Goal: Transaction & Acquisition: Purchase product/service

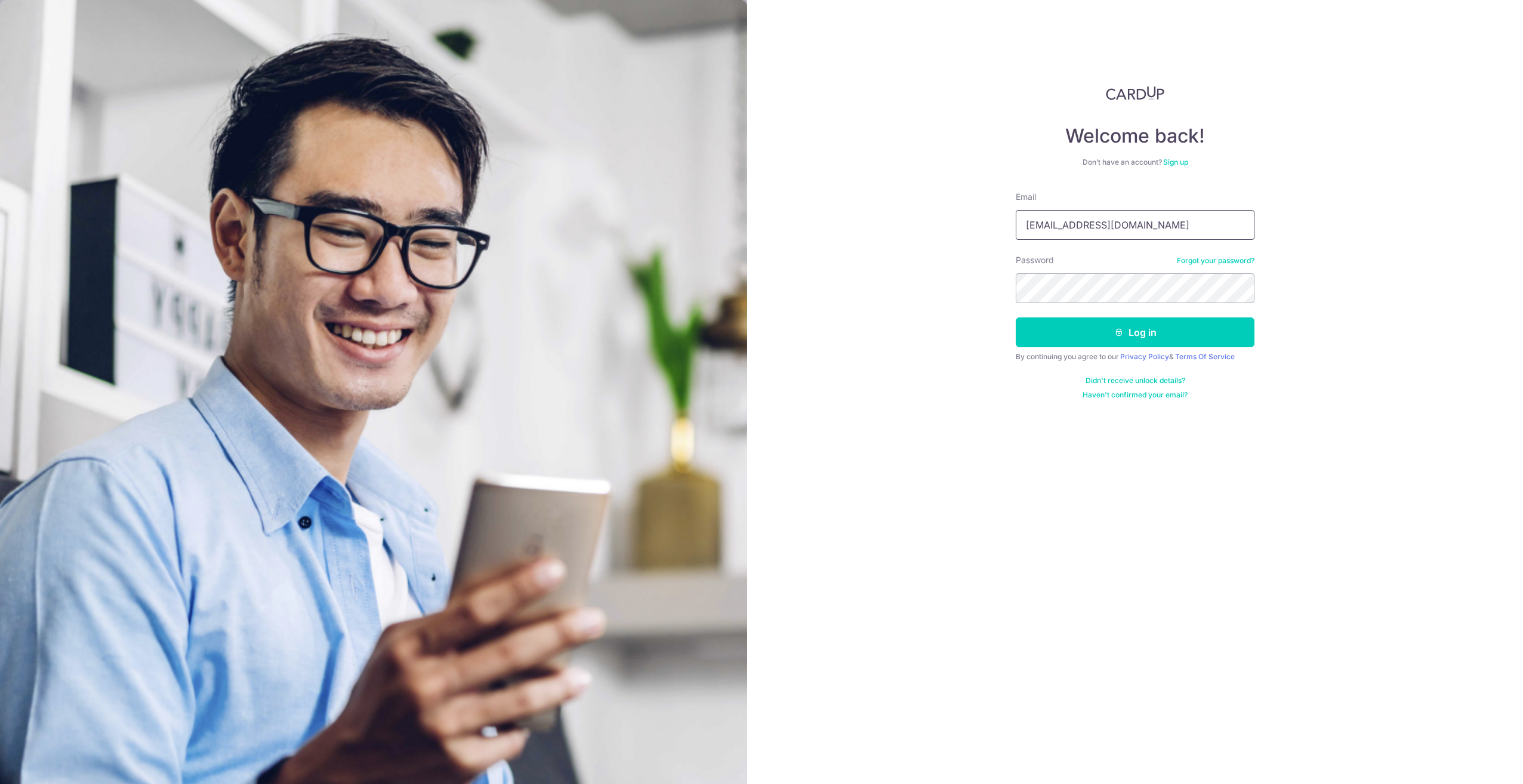
click at [1122, 227] on input "jedtan17@gmail.com" at bounding box center [1135, 225] width 239 height 30
type input "jiaqian--@hotmail.com"
click at [1142, 328] on button "Log in" at bounding box center [1135, 333] width 239 height 30
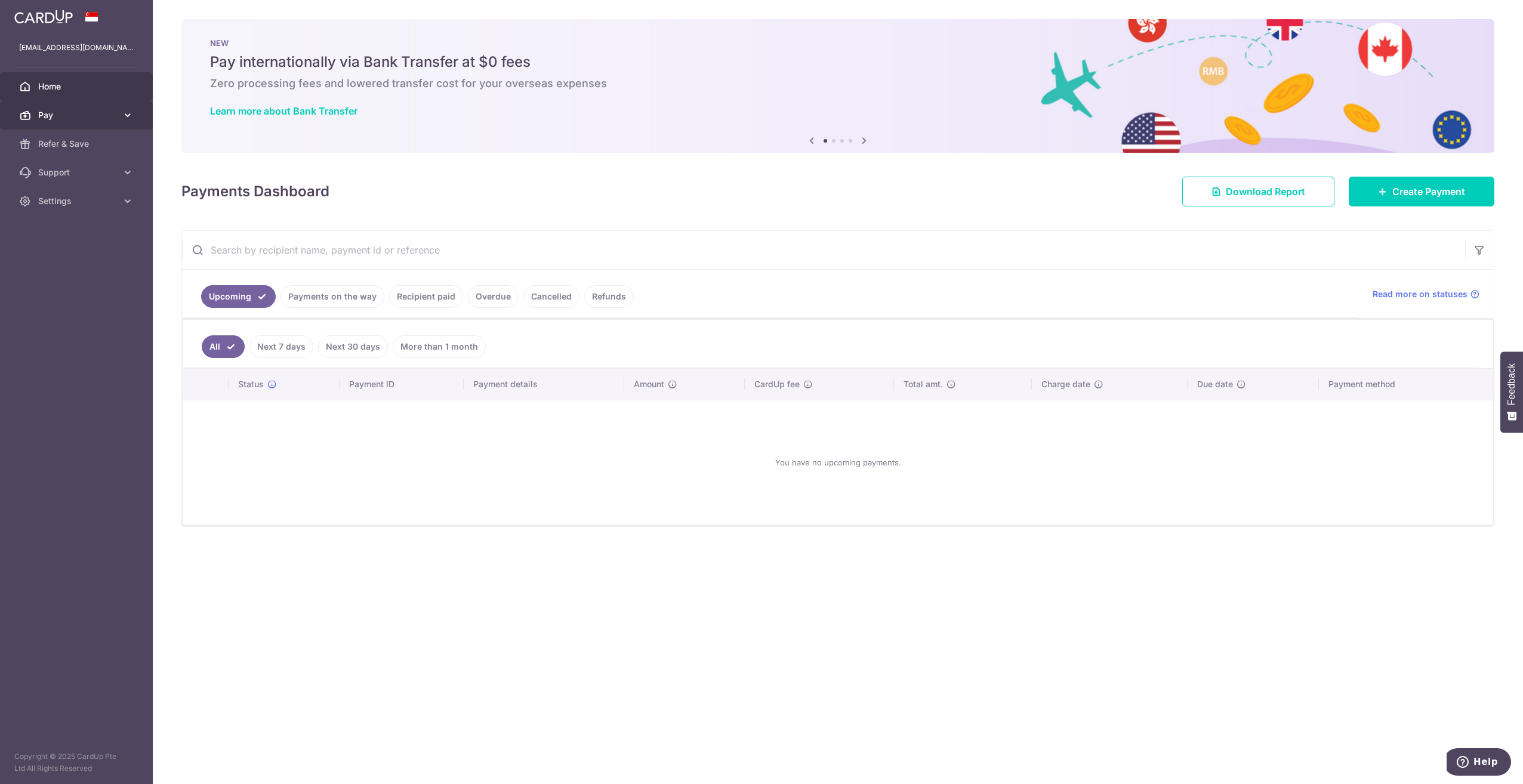
click at [97, 110] on span "Pay" at bounding box center [77, 115] width 79 height 12
click at [94, 142] on span "Payments" at bounding box center [77, 144] width 79 height 12
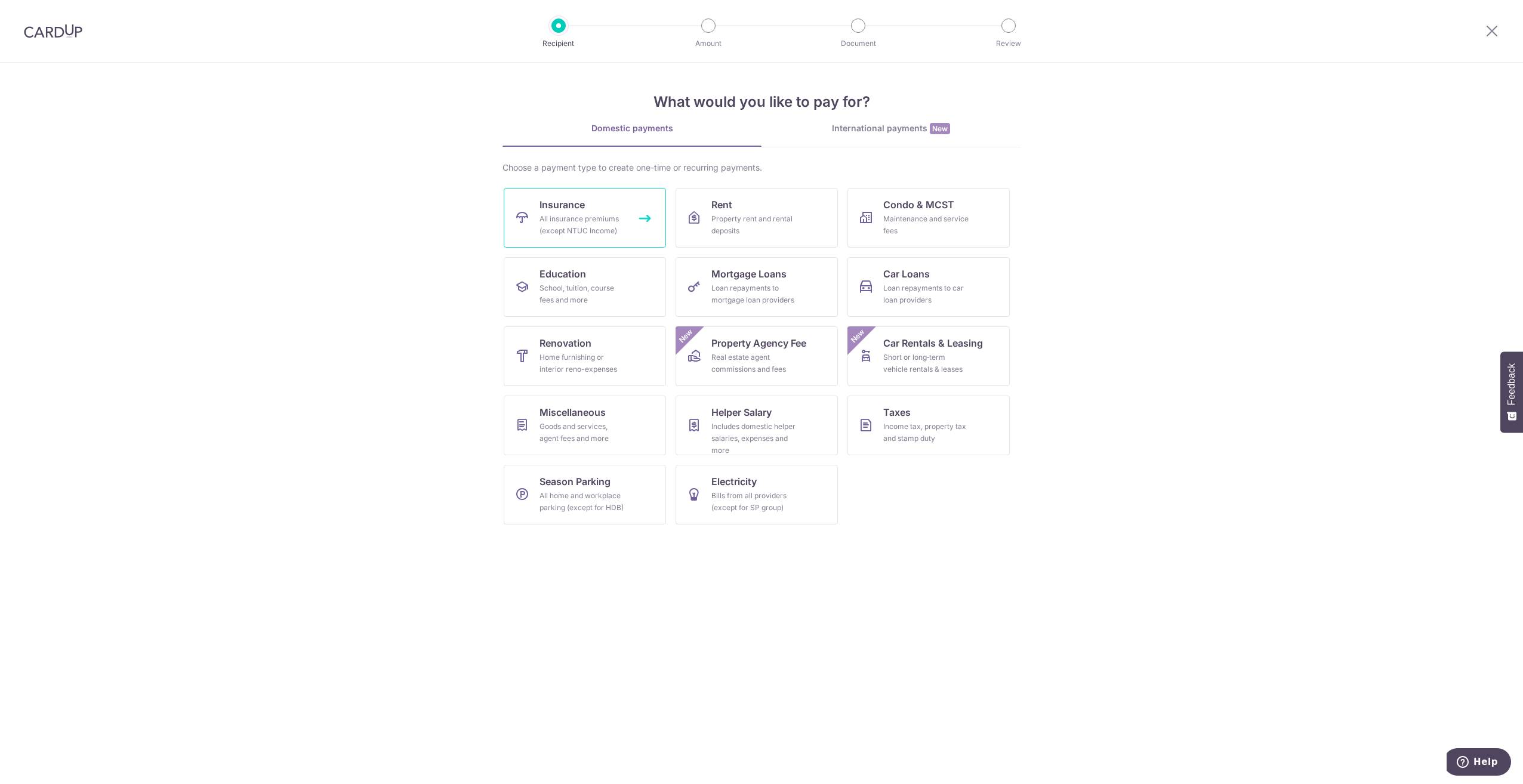
click at [621, 213] on div "All insurance premiums (except NTUC Income)" at bounding box center [582, 225] width 86 height 24
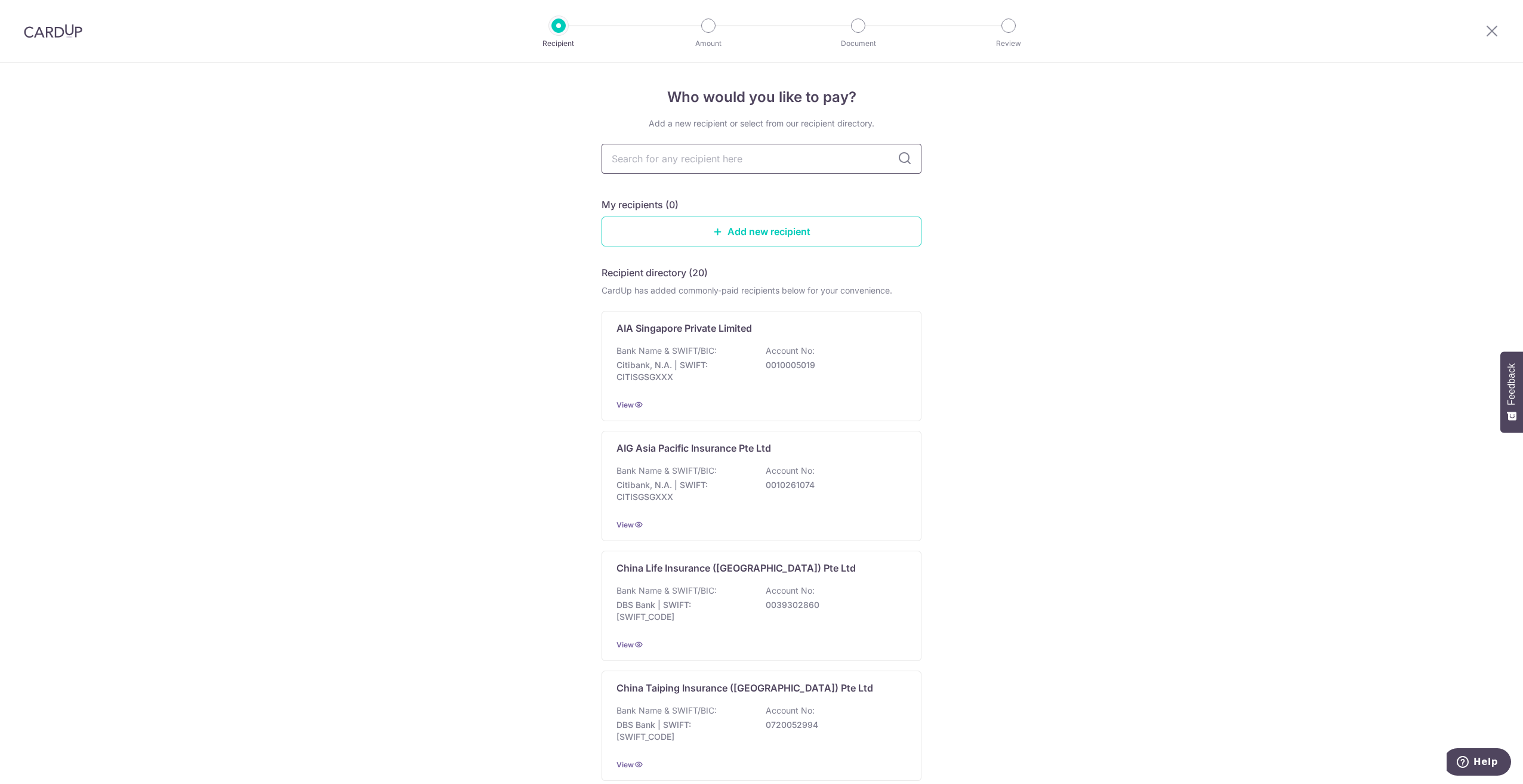
click at [757, 144] on input "text" at bounding box center [762, 159] width 320 height 30
click at [754, 345] on div "Bank Name & SWIFT/BIC: Citibank, N.A. | SWIFT: CITISGSGXXX Account No: 00100050…" at bounding box center [762, 367] width 290 height 44
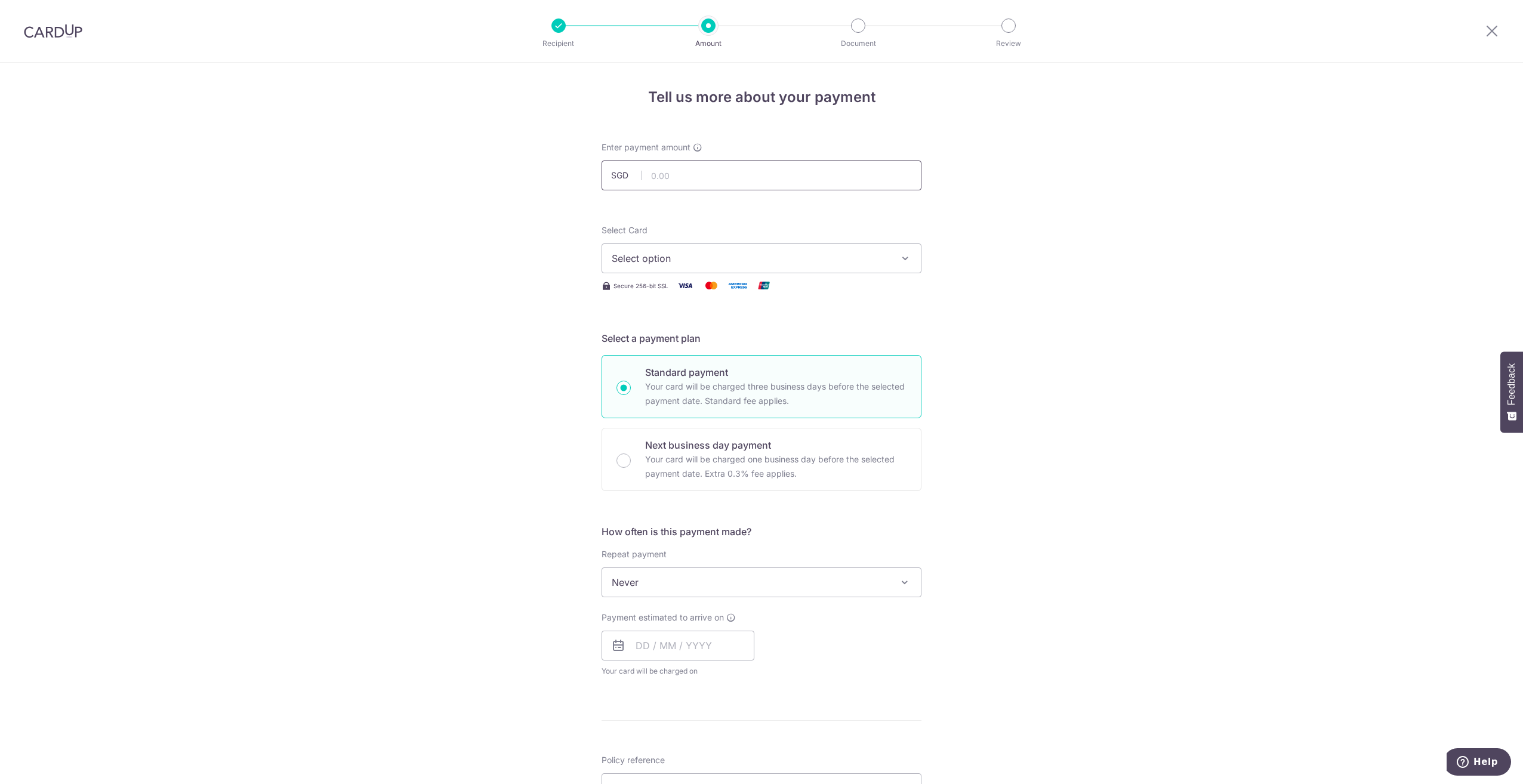
click at [722, 176] on input "text" at bounding box center [762, 176] width 320 height 30
type input "687.60"
click at [750, 258] on span "Select option" at bounding box center [751, 258] width 278 height 14
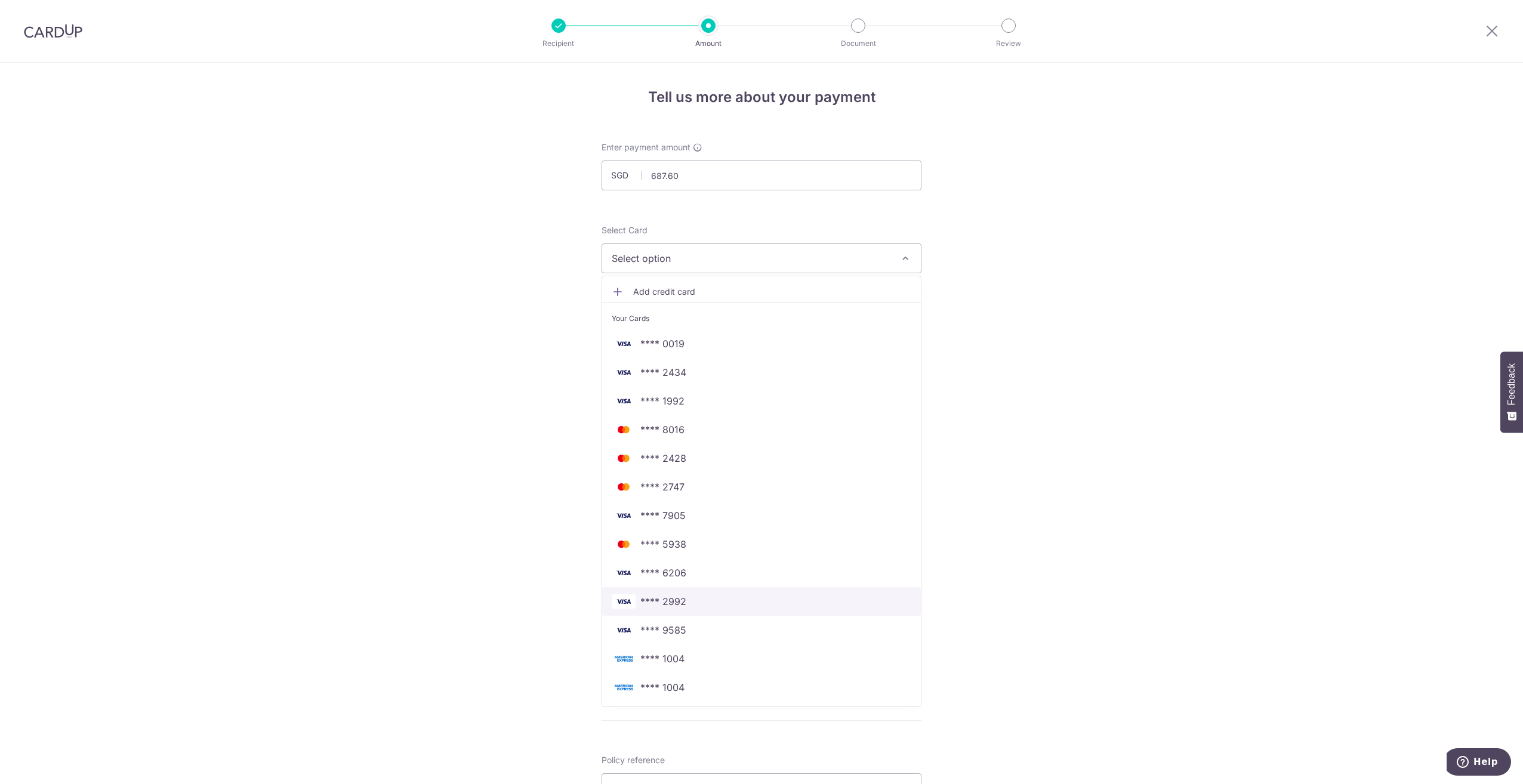
click at [679, 603] on span "**** 2992" at bounding box center [663, 601] width 46 height 14
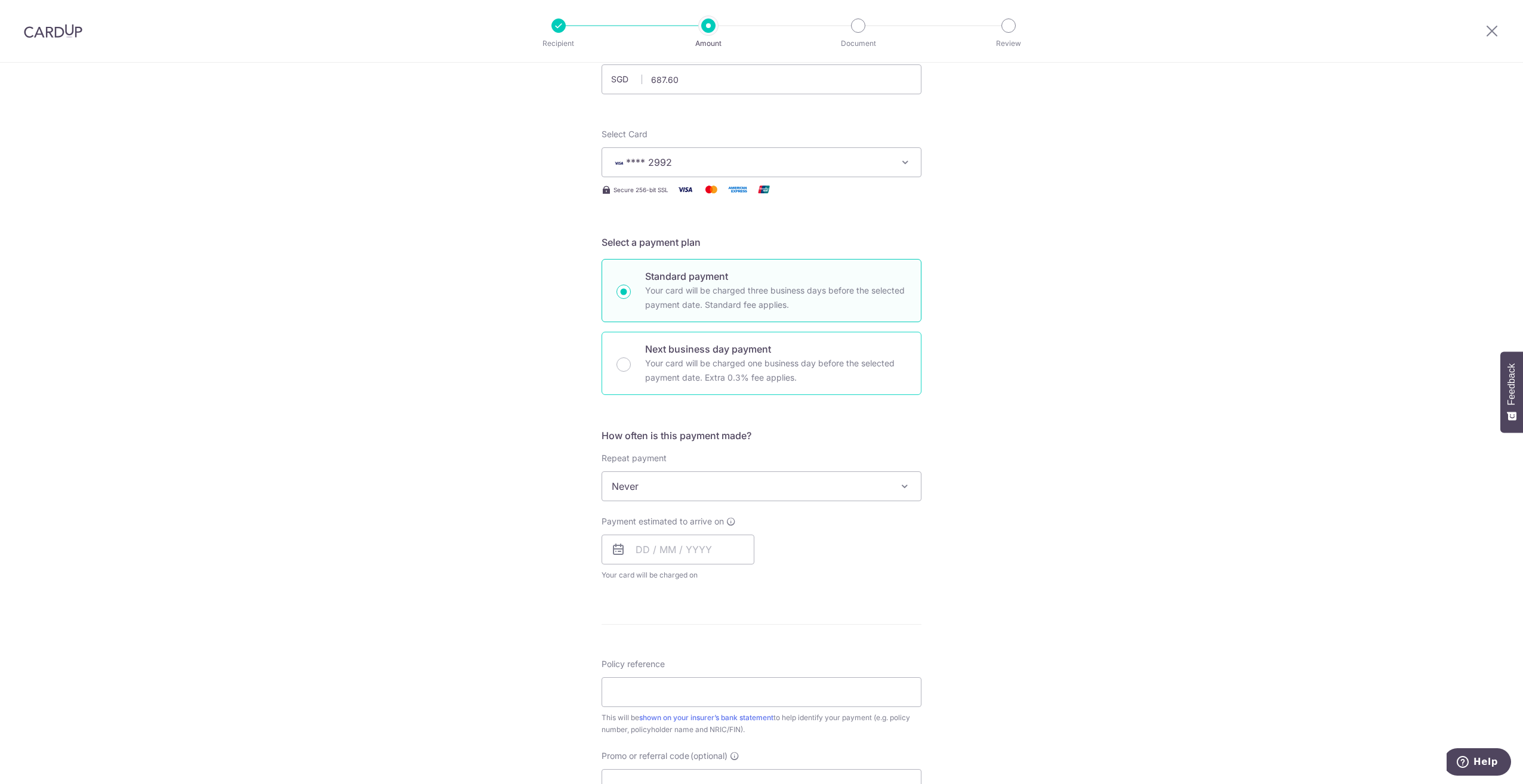
scroll to position [119, 0]
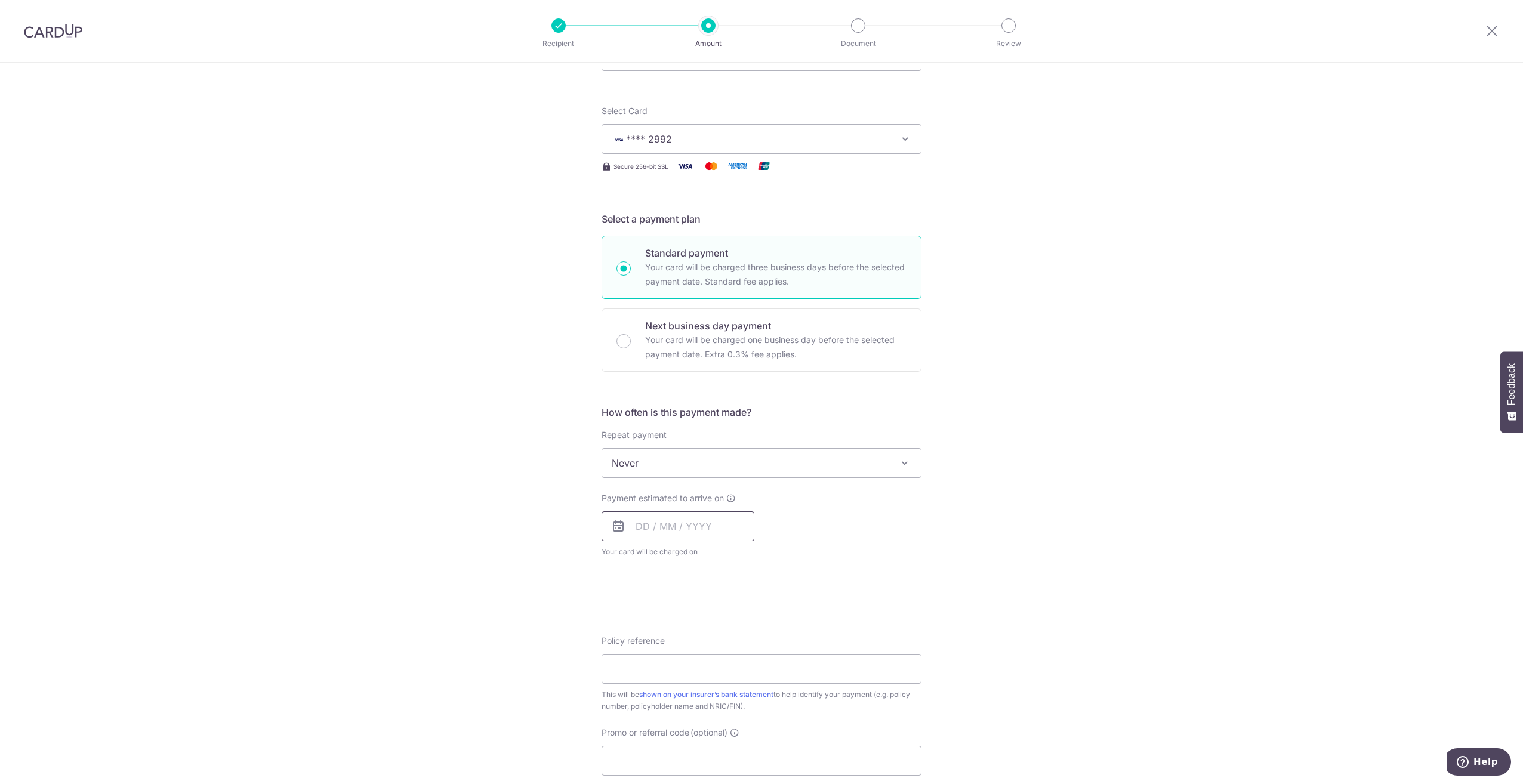
click at [689, 527] on input "text" at bounding box center [678, 526] width 153 height 30
click at [670, 628] on link "9" at bounding box center [674, 635] width 19 height 19
type input "09/09/2025"
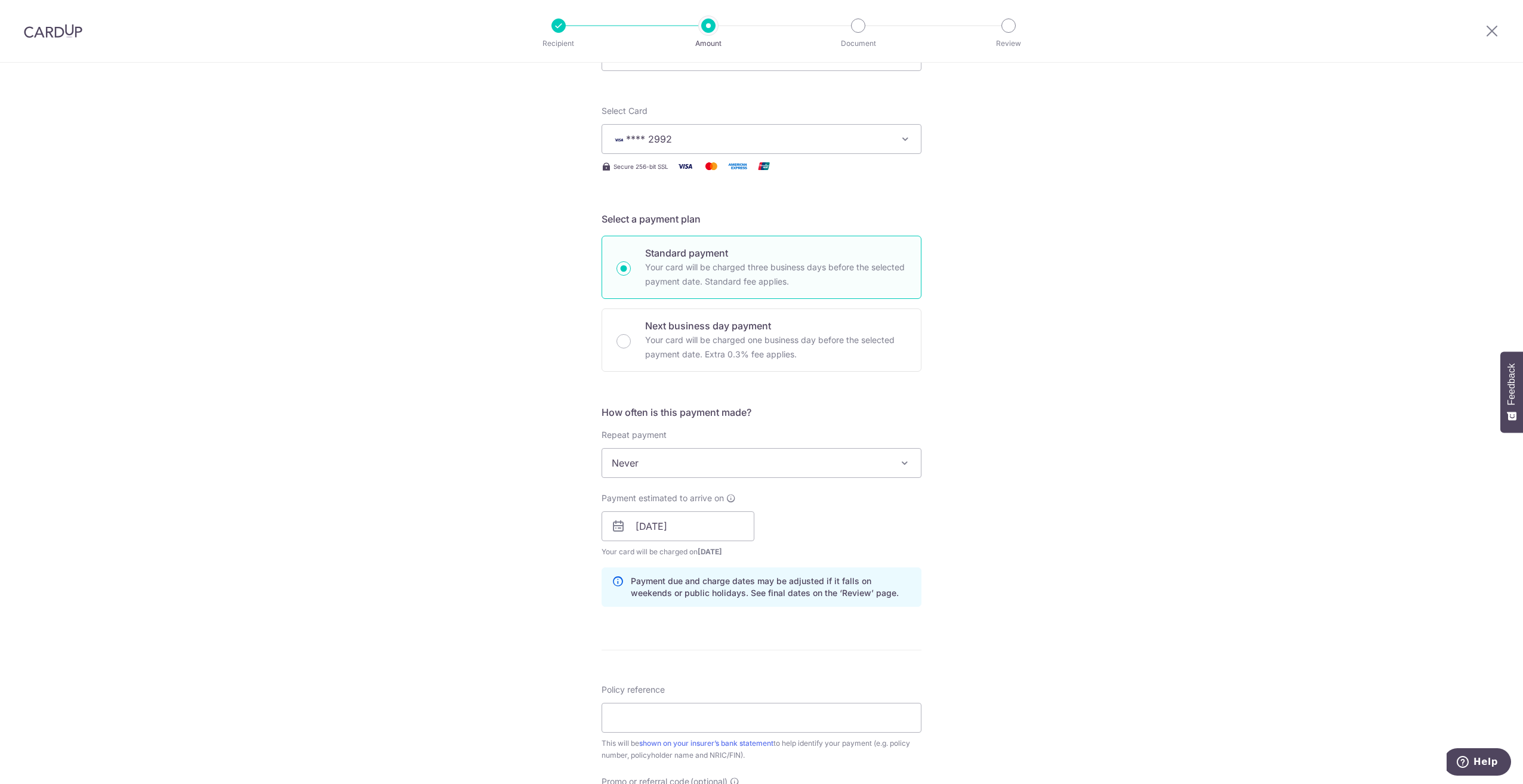
click at [693, 468] on span "Never" at bounding box center [762, 463] width 319 height 29
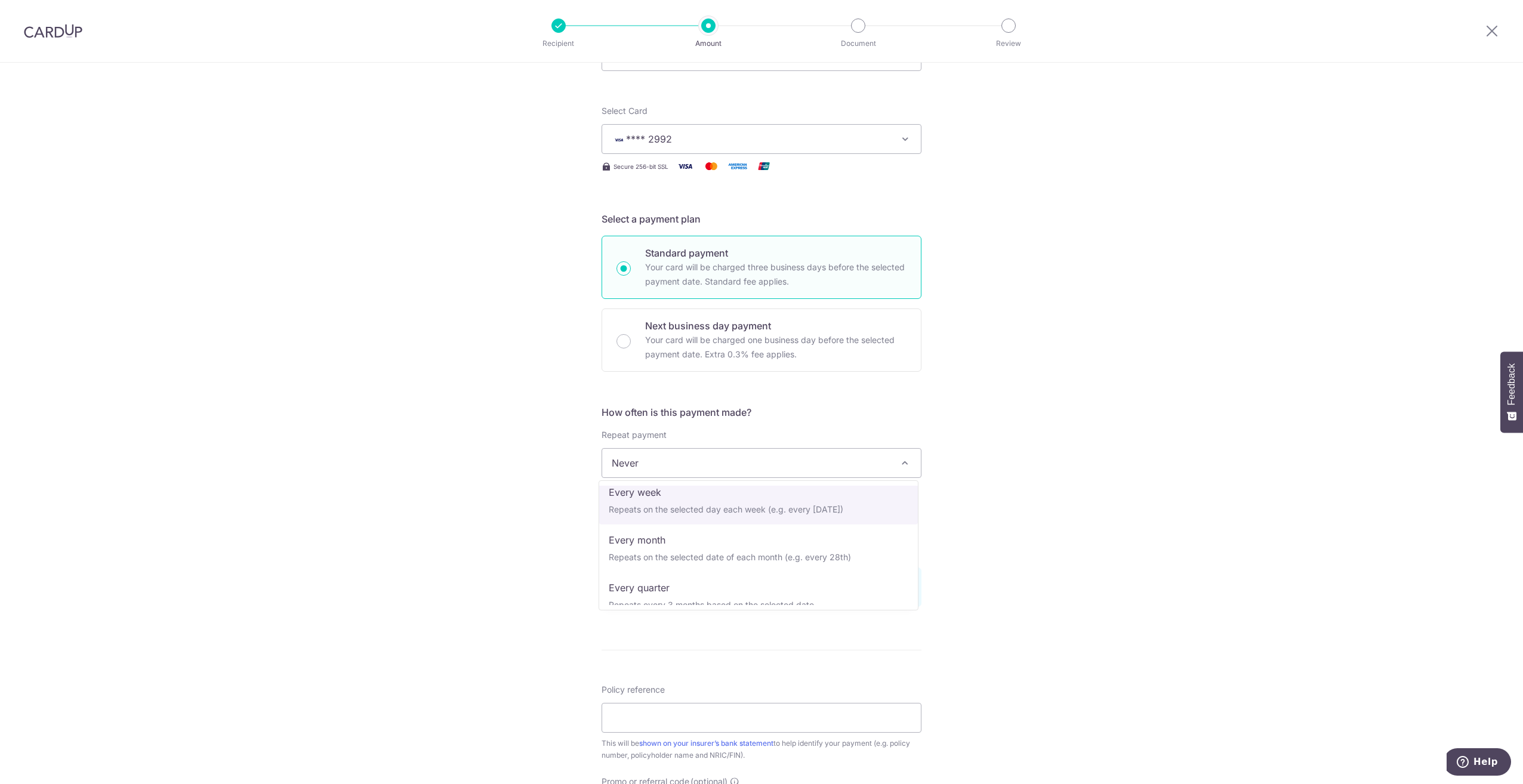
scroll to position [60, 0]
click at [1076, 511] on div "Tell us more about your payment Enter payment amount SGD 687.60 687.60 Select C…" at bounding box center [762, 507] width 1523 height 1128
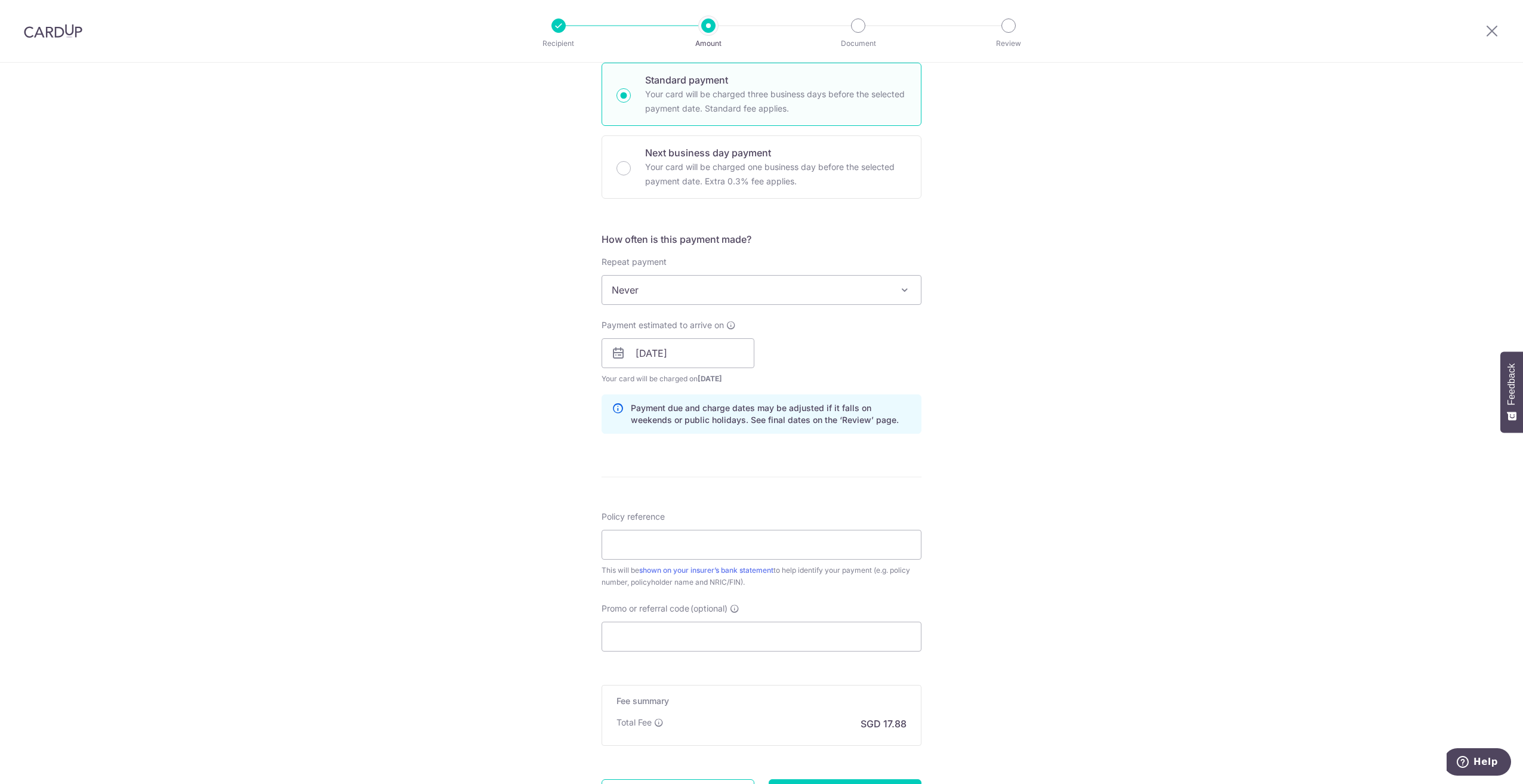
scroll to position [358, 0]
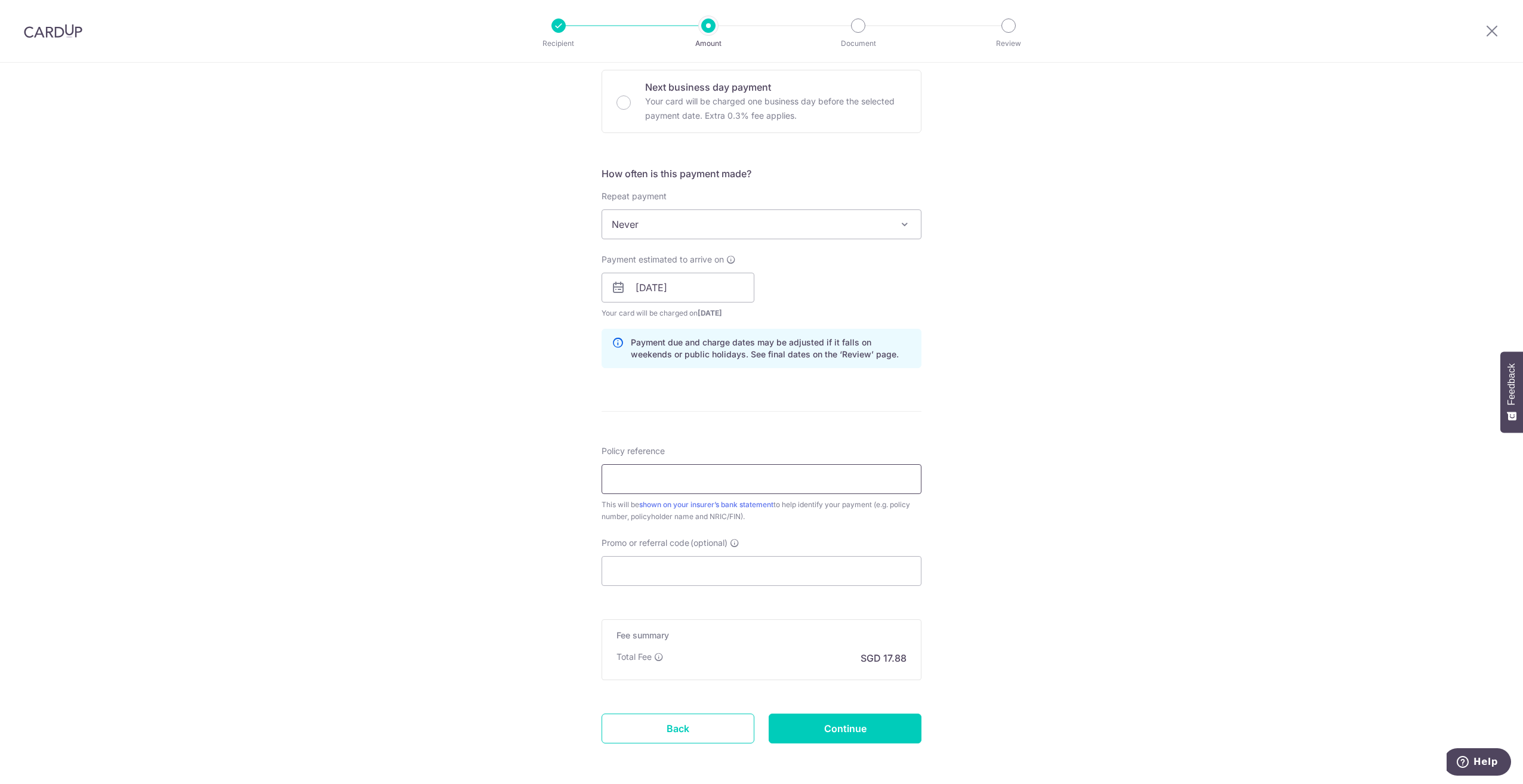
click at [693, 484] on input "Policy reference" at bounding box center [762, 479] width 320 height 30
click at [878, 579] on input "Promo or referral code (optional)" at bounding box center [762, 571] width 320 height 30
paste input "OFF225"
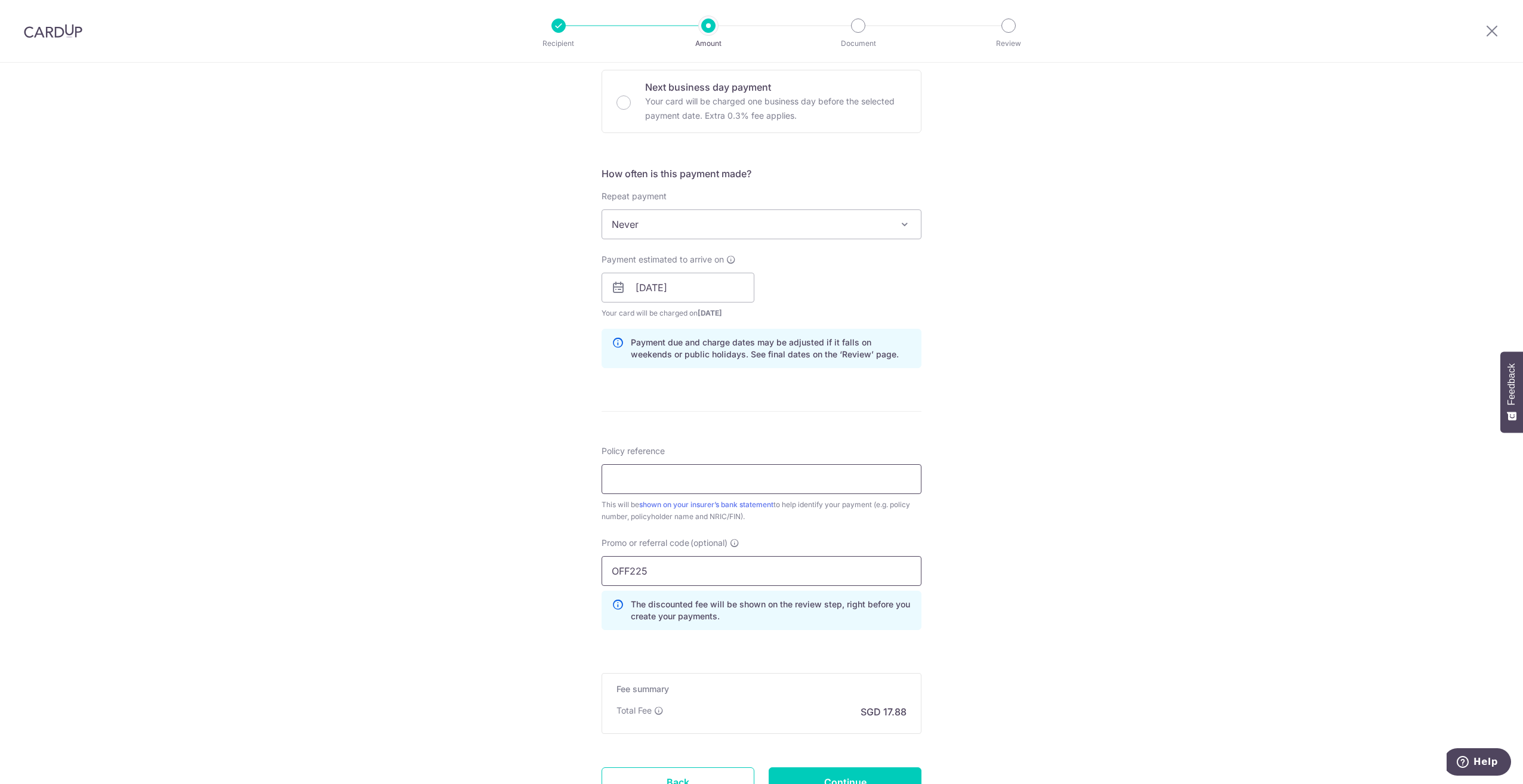
type input "OFF225"
click at [762, 473] on input "Policy reference" at bounding box center [762, 479] width 320 height 30
click at [710, 469] on input "Policy reference" at bounding box center [762, 479] width 320 height 30
paste input "E240863421"
click at [782, 475] on input "E240863421" at bounding box center [762, 479] width 320 height 30
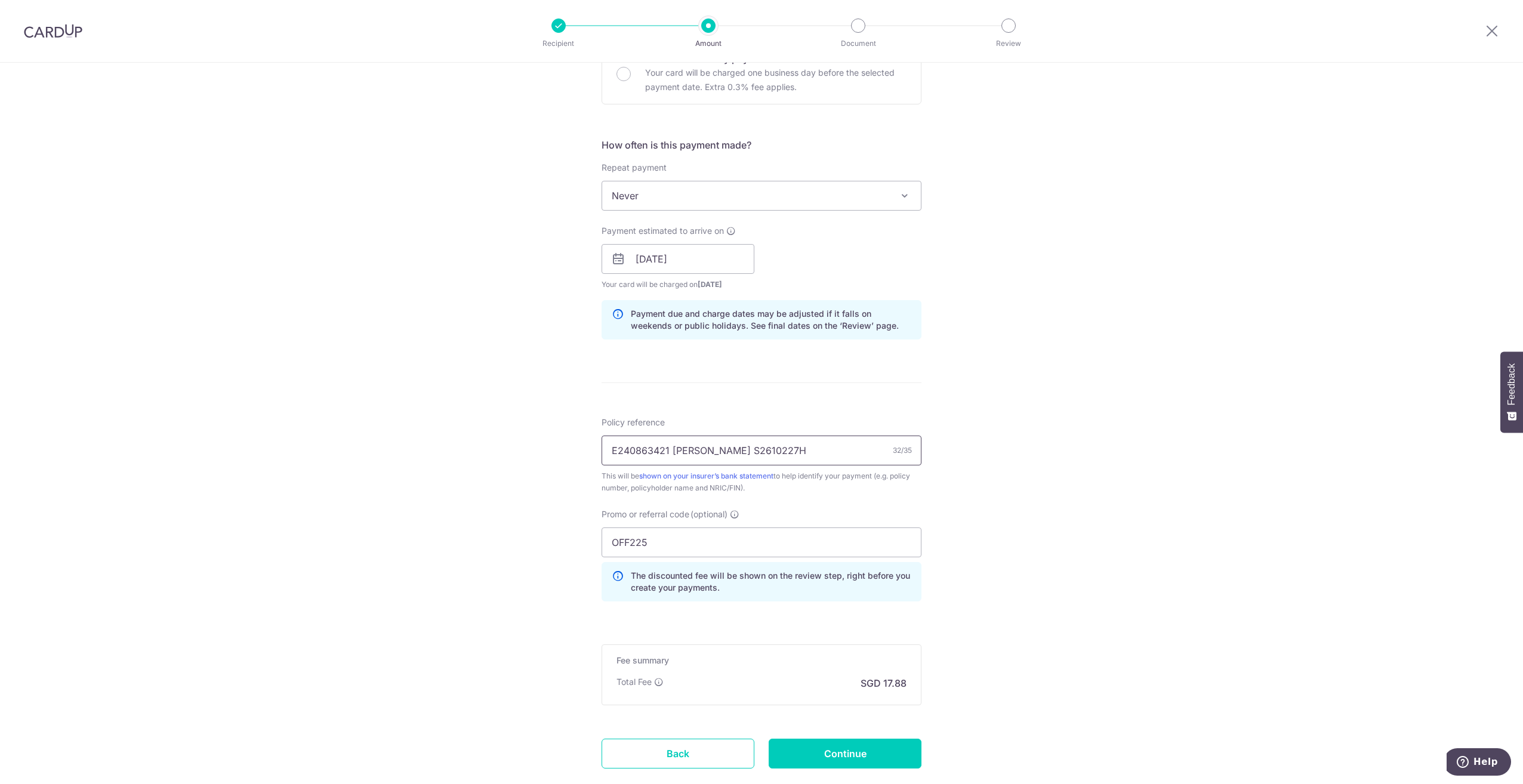
scroll to position [460, 0]
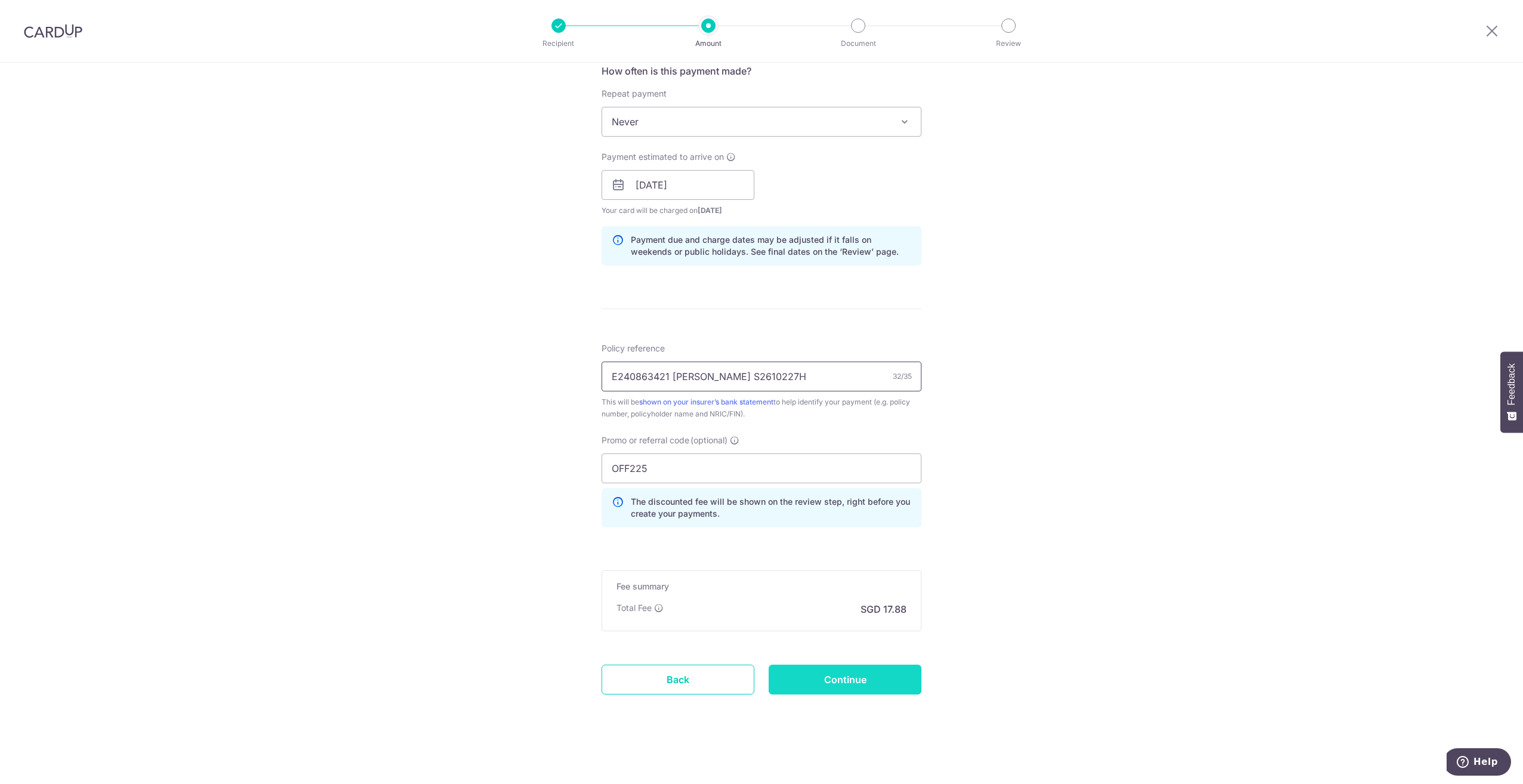
type input "E240863421 Yan Hui Dan S2610227H"
click at [886, 674] on input "Continue" at bounding box center [845, 680] width 153 height 30
type input "Create Schedule"
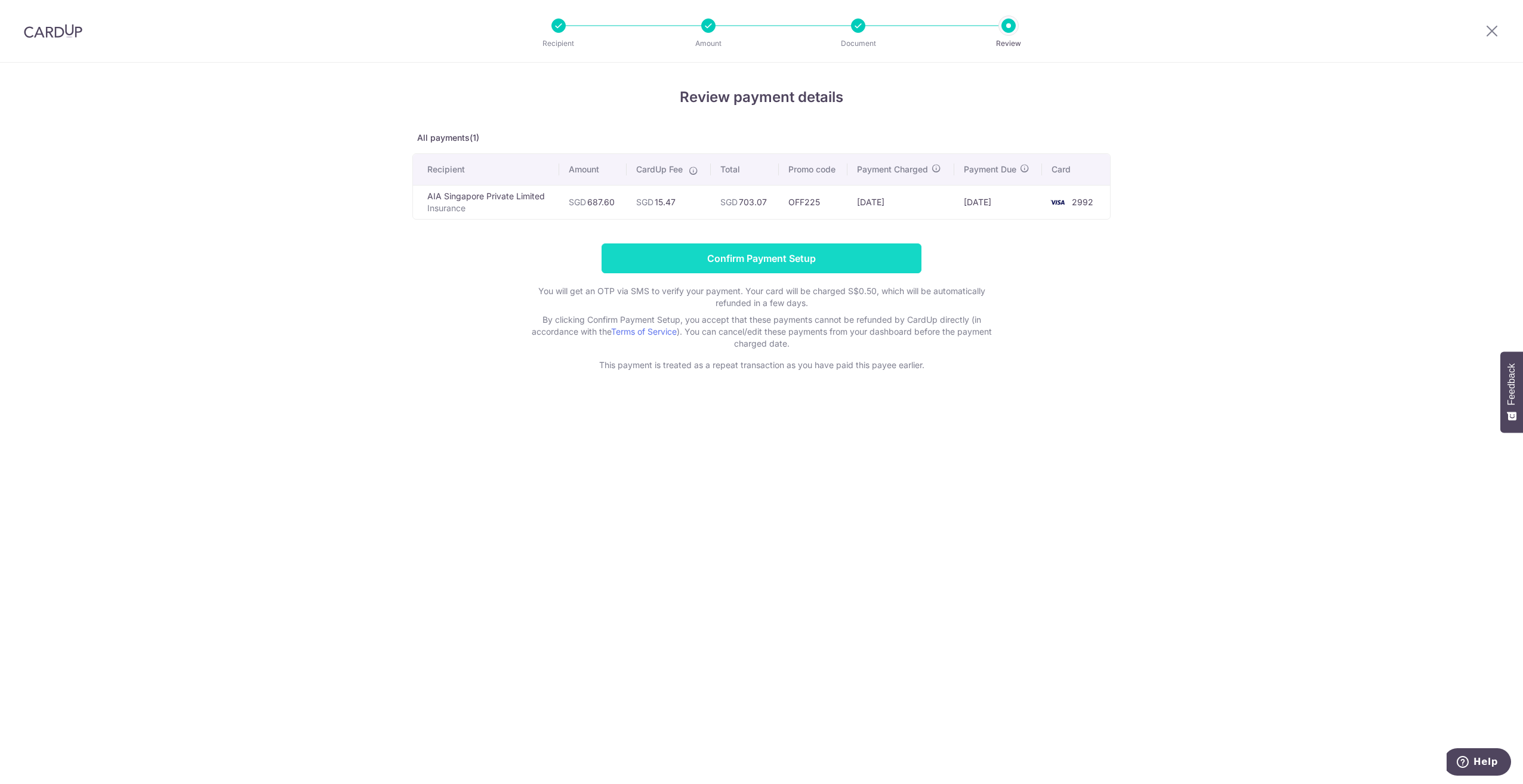
click at [782, 254] on input "Confirm Payment Setup" at bounding box center [762, 258] width 320 height 30
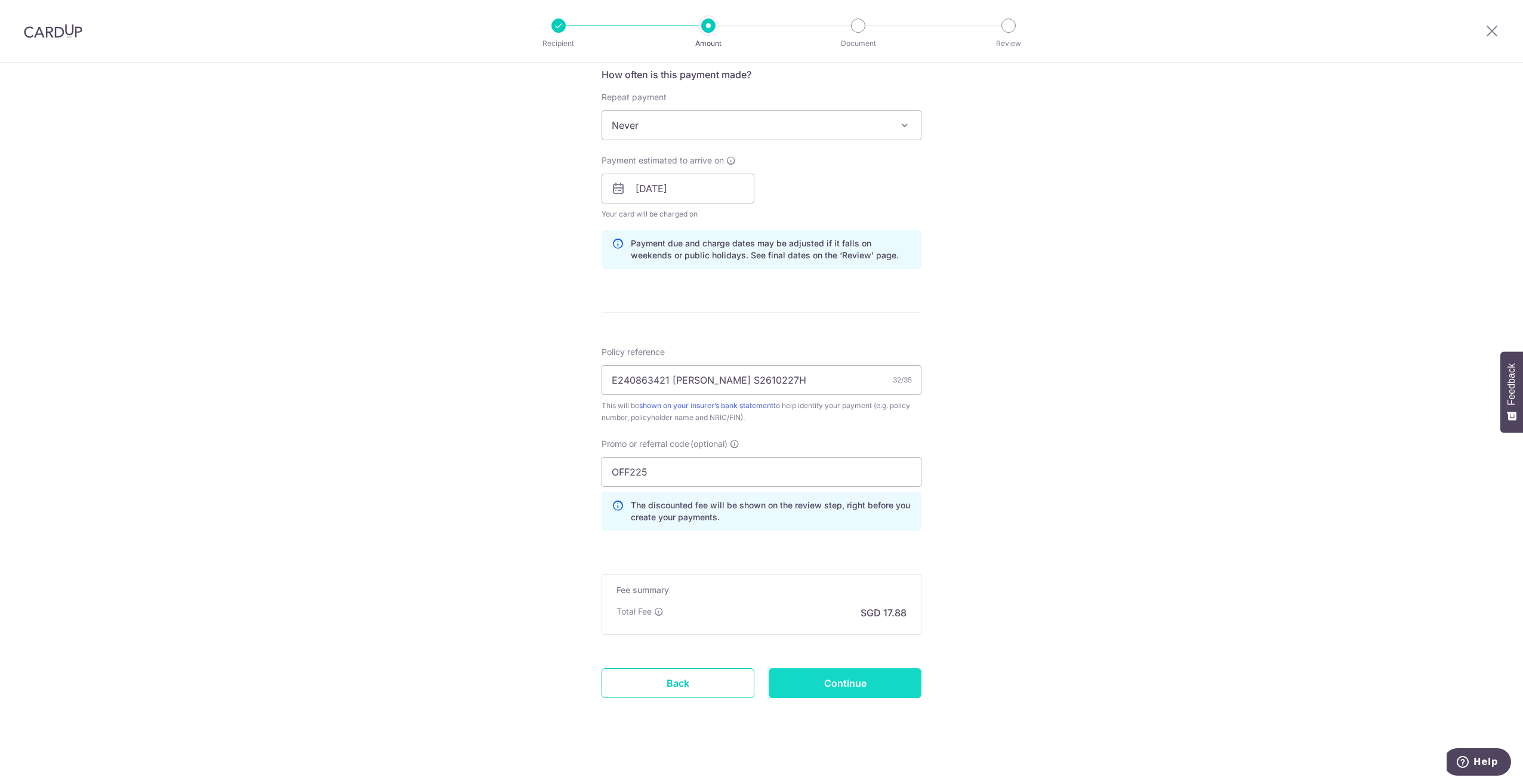
scroll to position [509, 0]
click at [888, 684] on input "Continue" at bounding box center [845, 680] width 153 height 30
type input "Update Schedule"
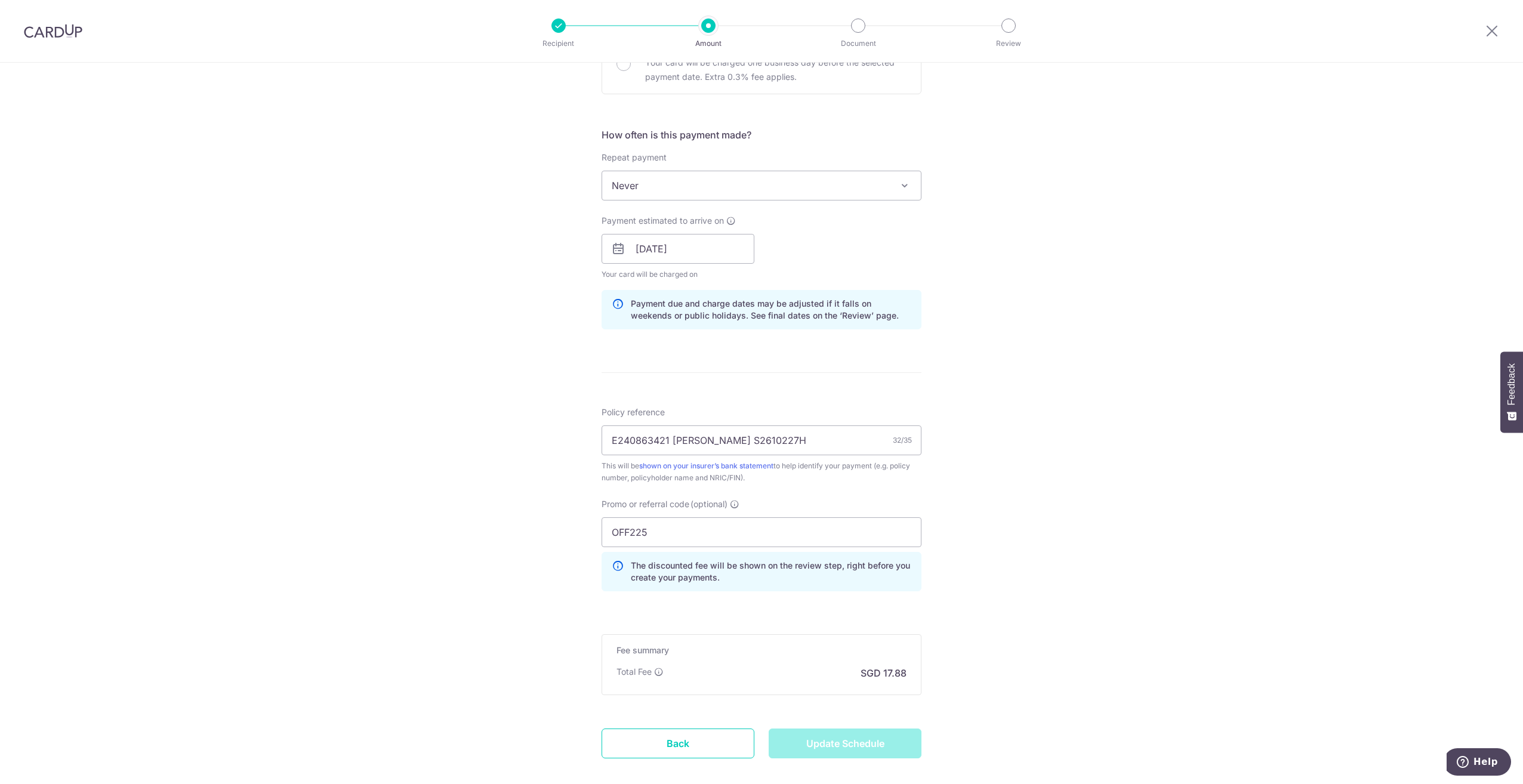
scroll to position [450, 0]
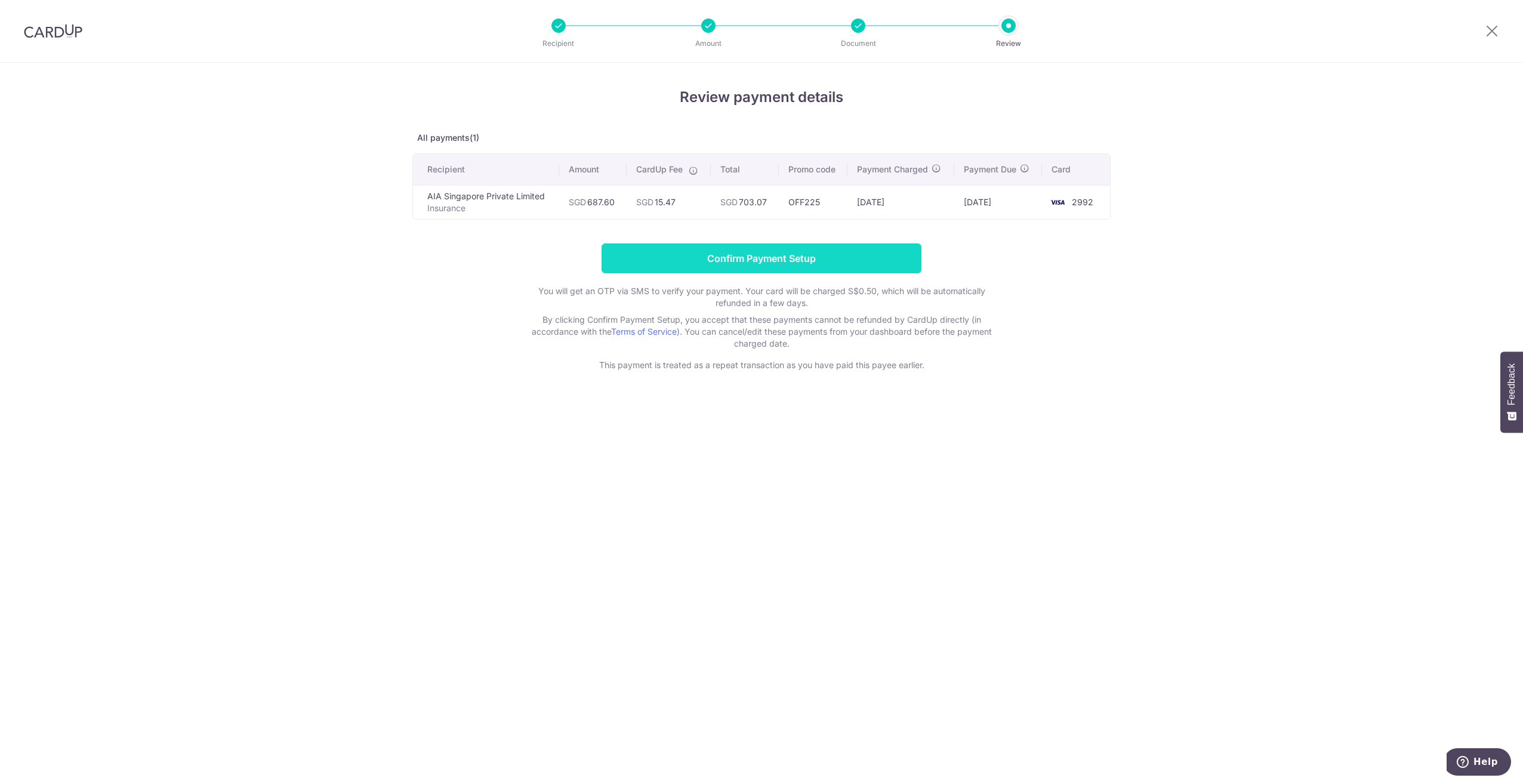
click at [823, 257] on input "Confirm Payment Setup" at bounding box center [762, 258] width 320 height 30
